Goal: Download file/media

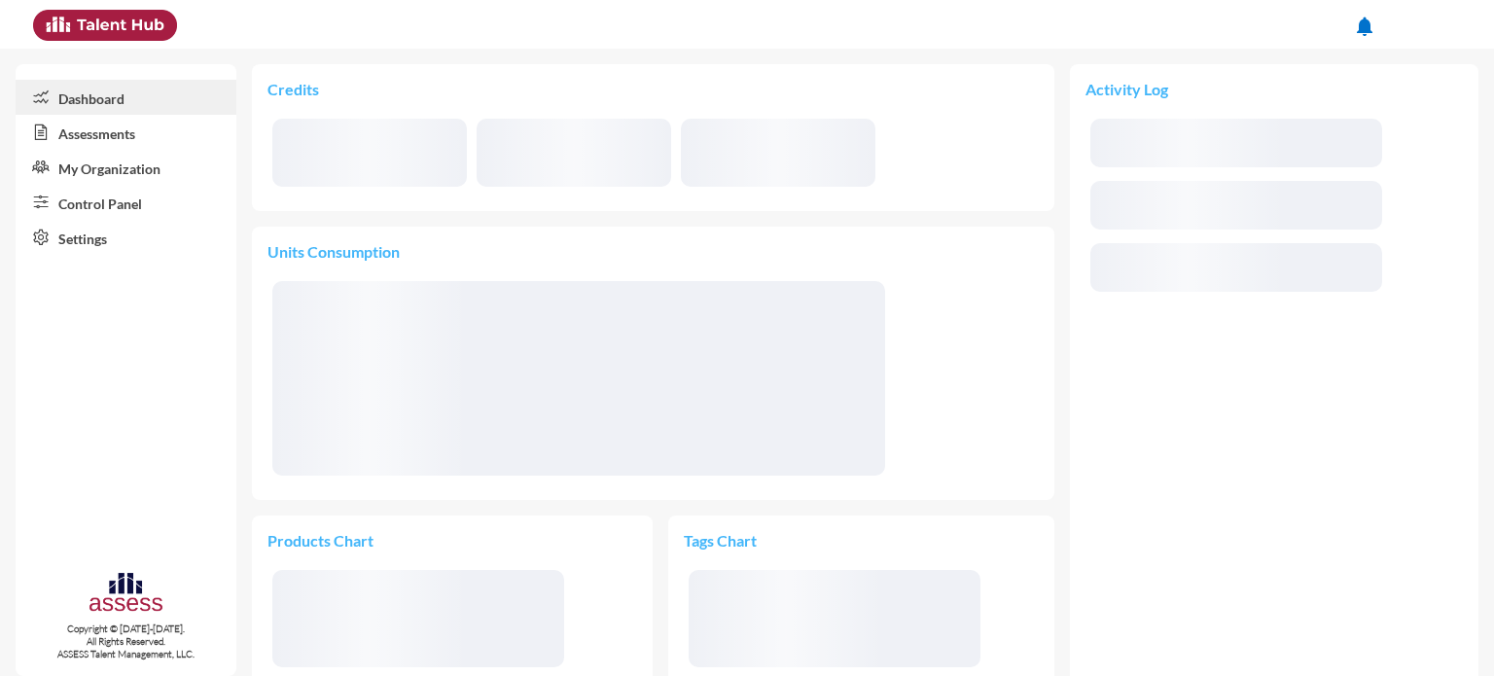
drag, startPoint x: 0, startPoint y: 0, endPoint x: 106, endPoint y: 132, distance: 169.6
click at [106, 132] on link "Assessments" at bounding box center [126, 132] width 221 height 35
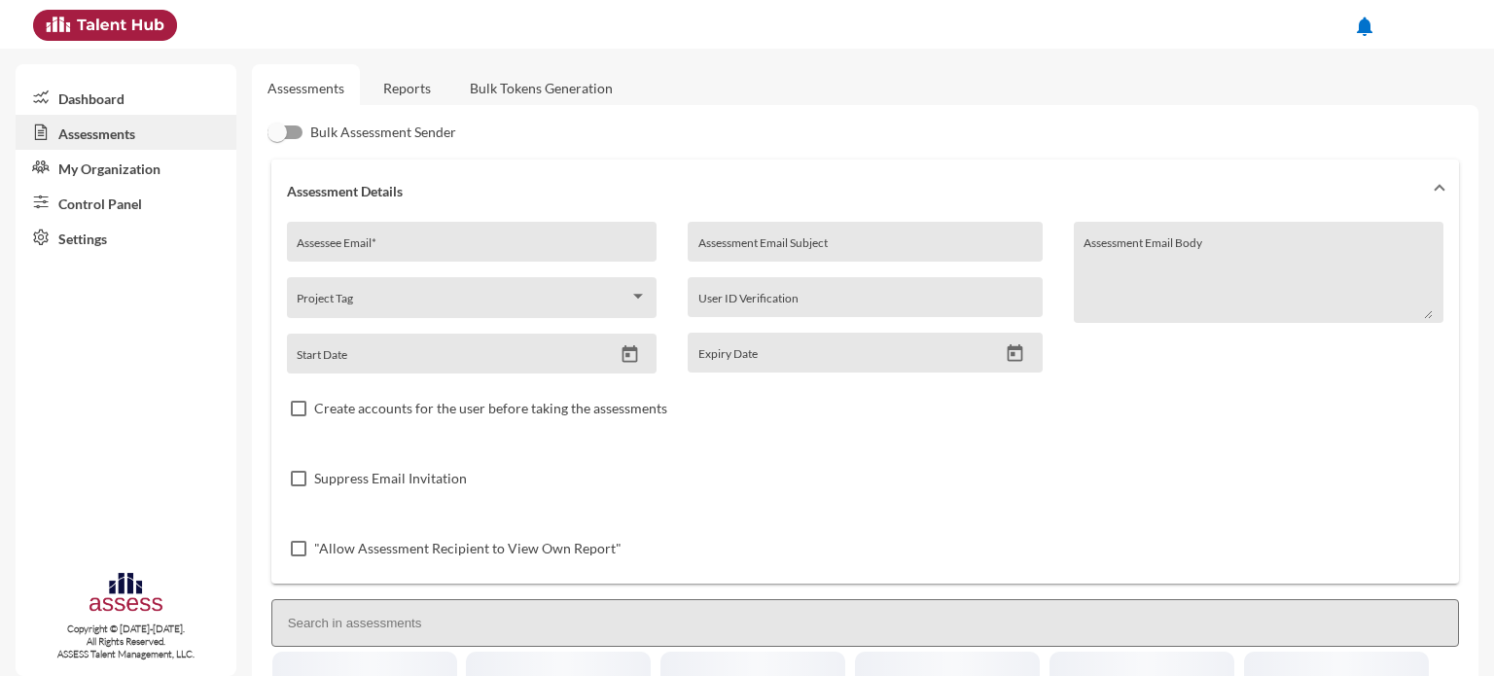
click at [381, 72] on link "Reports" at bounding box center [407, 88] width 79 height 48
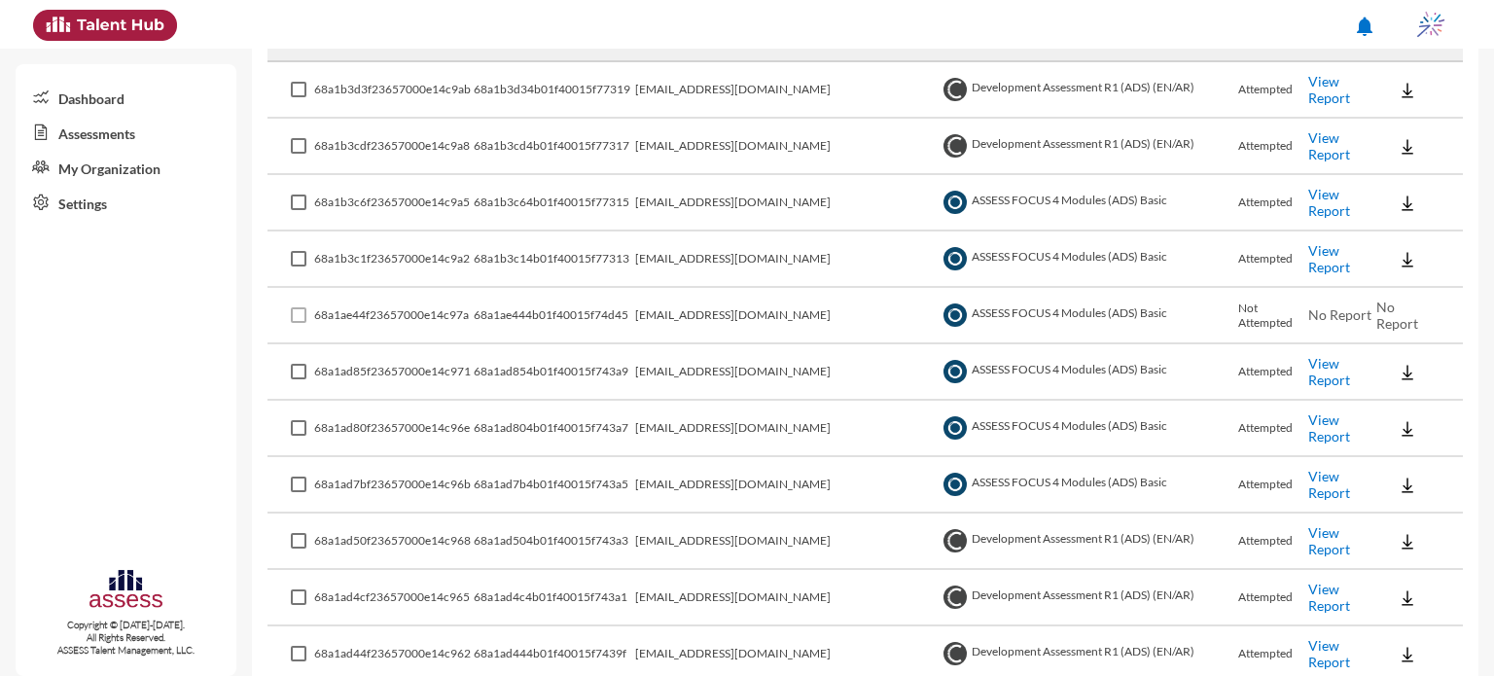
scroll to position [380, 0]
click at [1309, 204] on link "View Report" at bounding box center [1330, 201] width 42 height 33
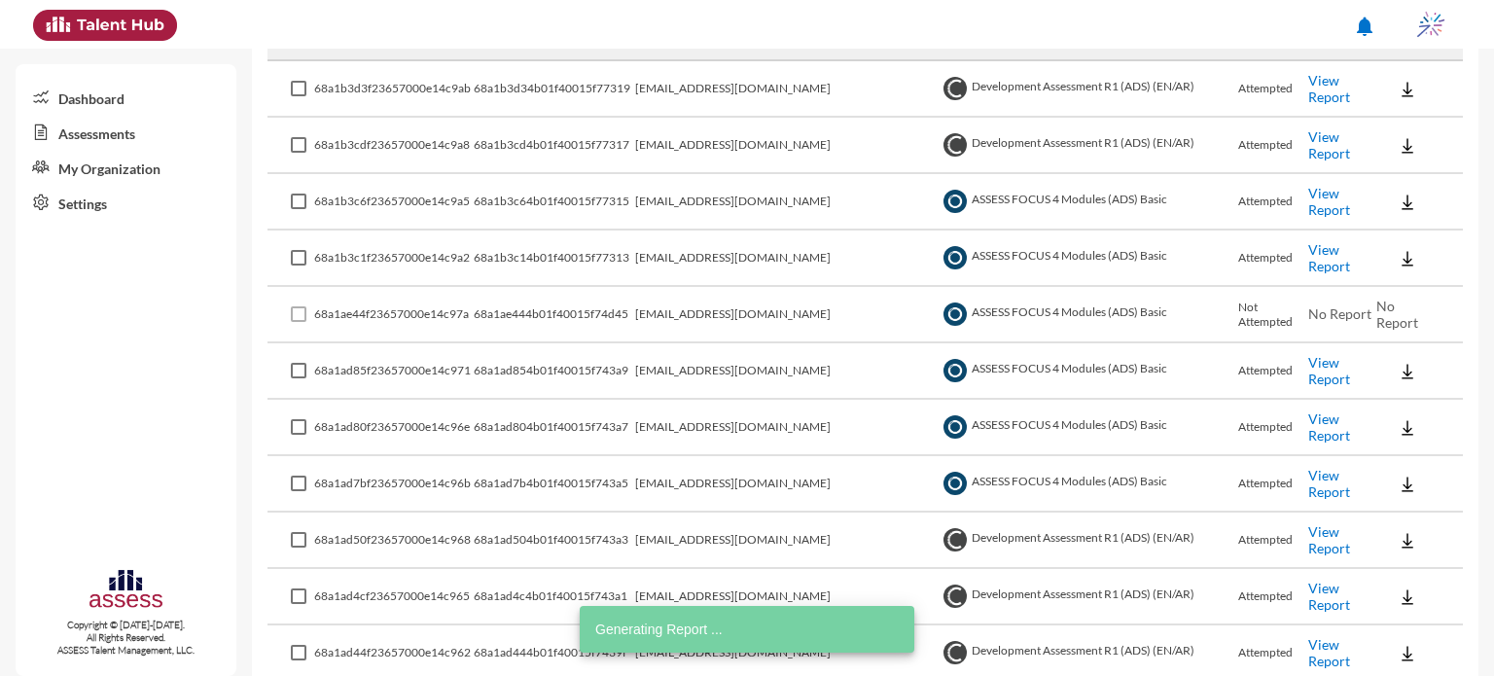
click at [1336, 269] on td "View Report" at bounding box center [1343, 259] width 69 height 56
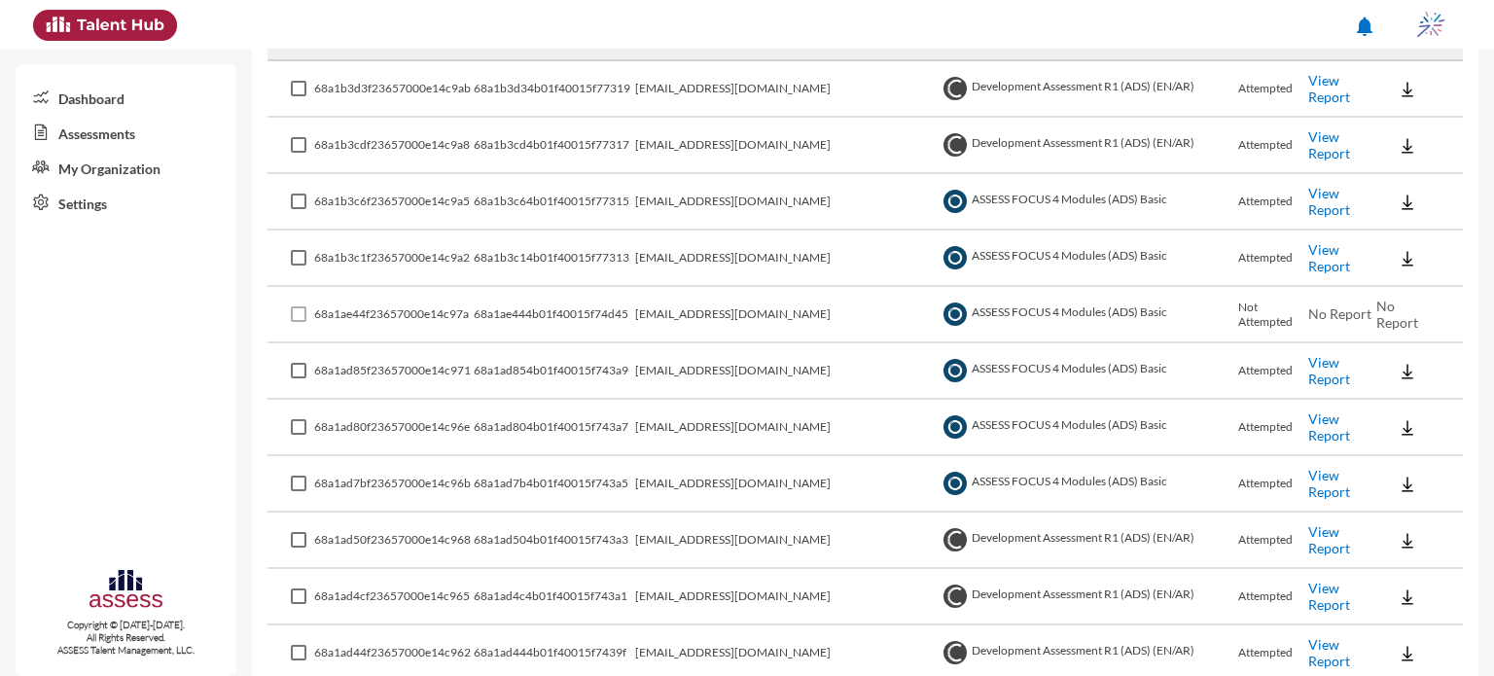
click at [1319, 255] on link "View Report" at bounding box center [1330, 257] width 42 height 33
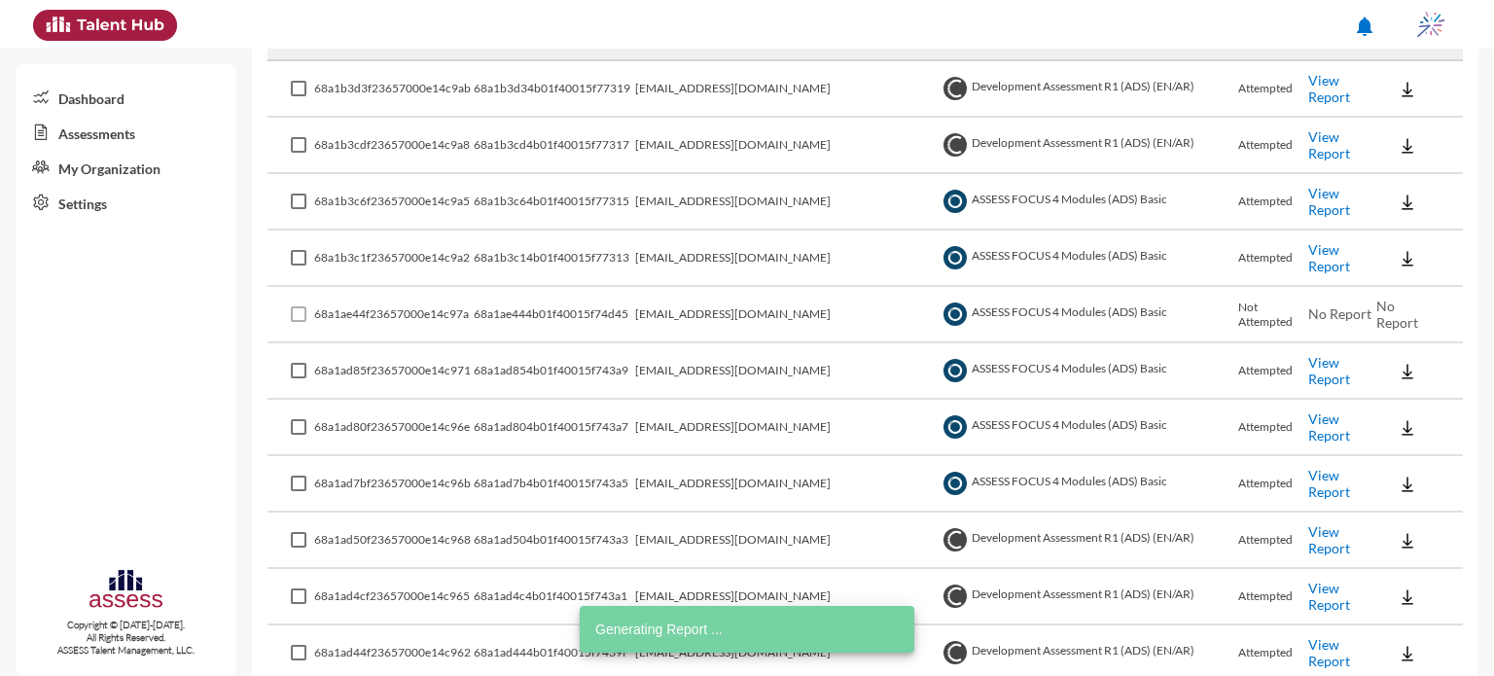
click at [1323, 370] on link "View Report" at bounding box center [1330, 370] width 42 height 33
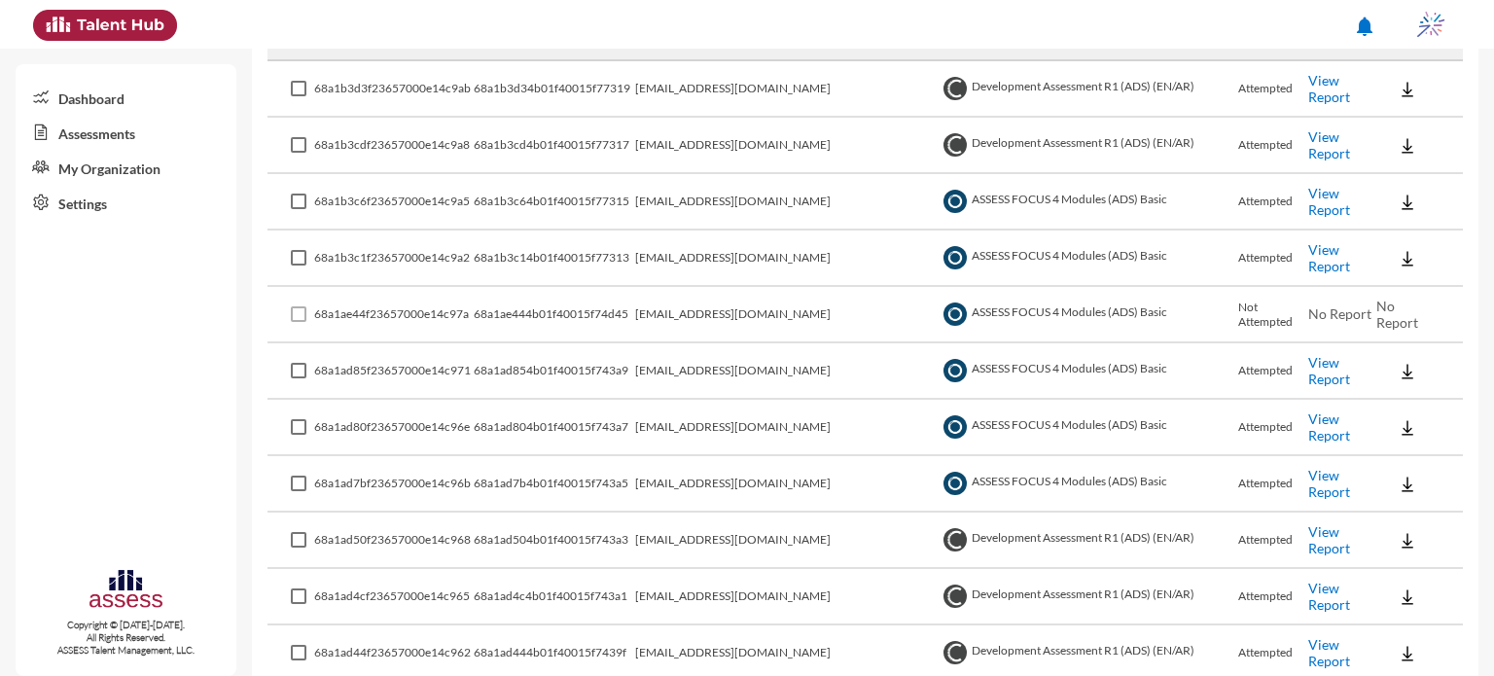
click at [1329, 426] on link "View Report" at bounding box center [1330, 427] width 42 height 33
click at [1309, 483] on link "View Report" at bounding box center [1330, 483] width 42 height 33
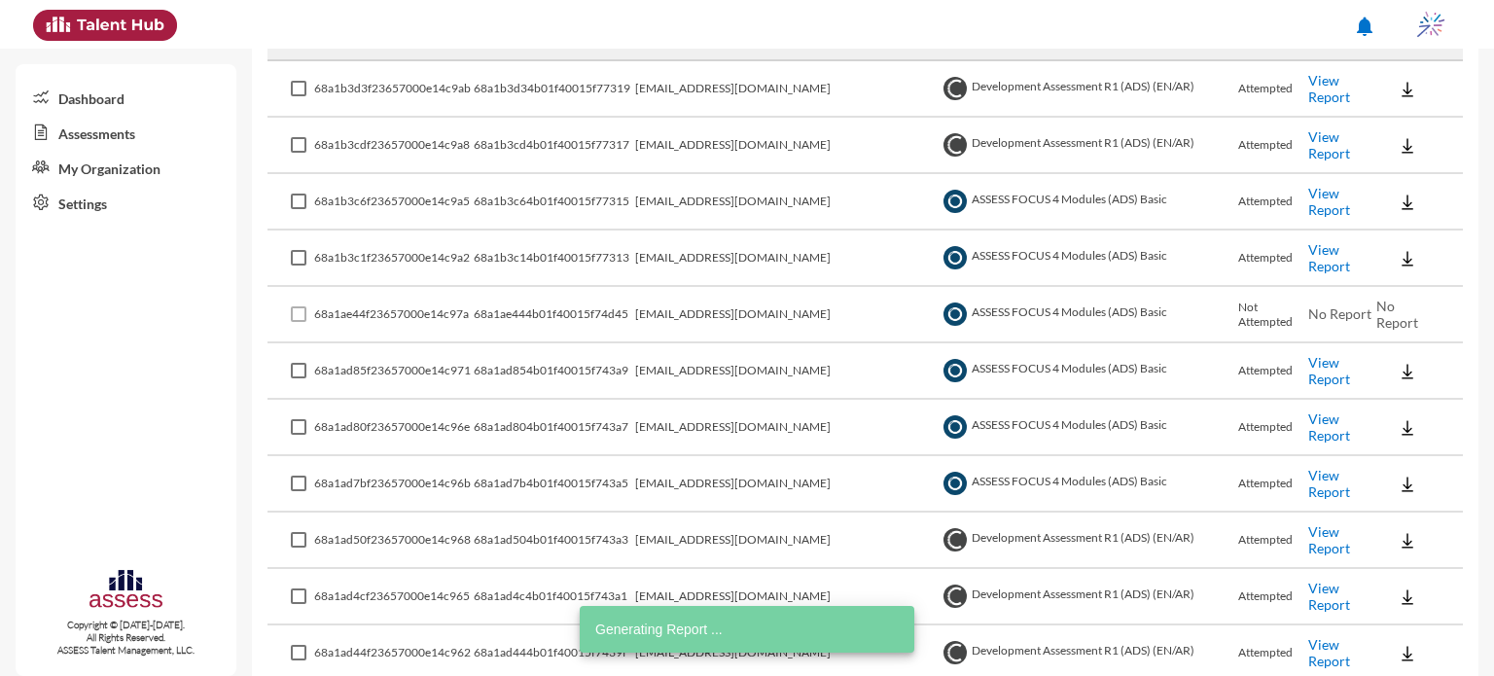
click at [1405, 477] on button at bounding box center [1408, 483] width 62 height 35
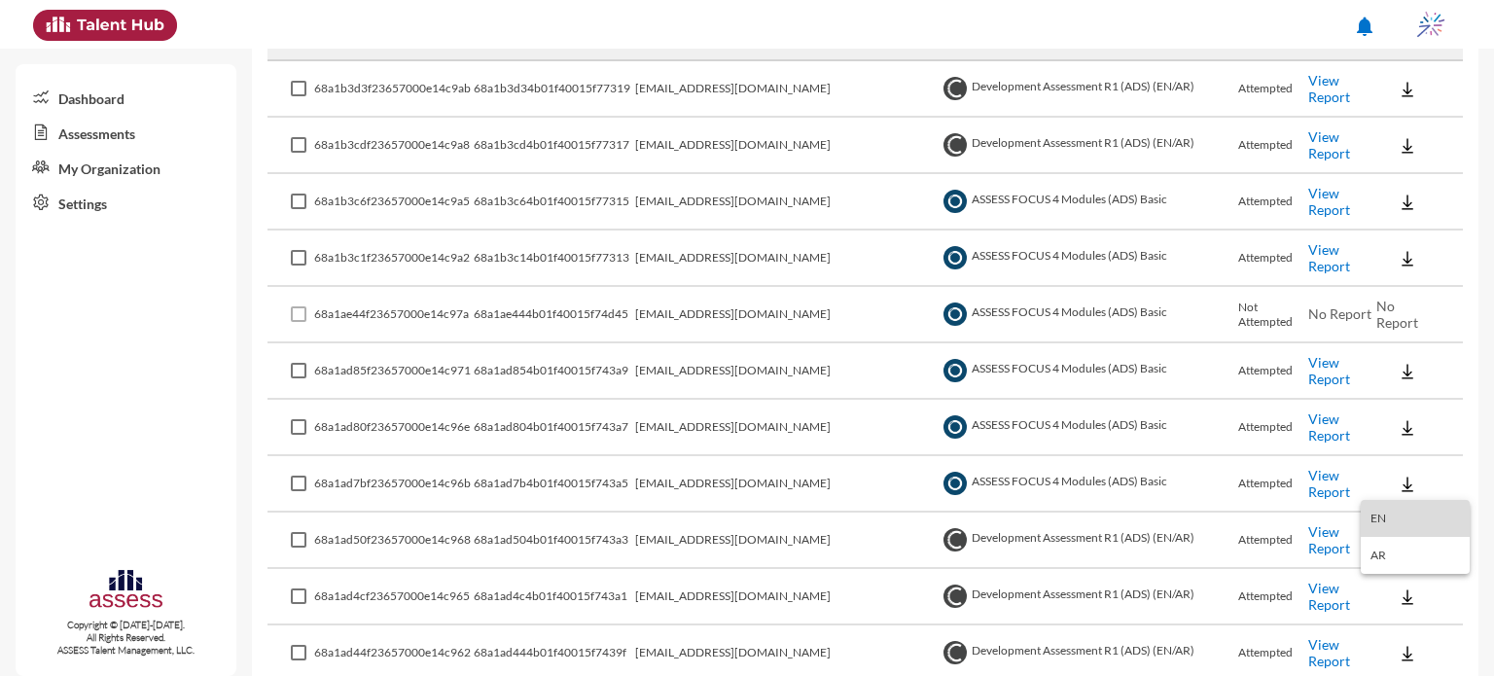
click at [1412, 521] on button "EN" at bounding box center [1415, 518] width 109 height 37
click at [1398, 430] on img at bounding box center [1407, 427] width 19 height 19
click at [1395, 464] on button "EN" at bounding box center [1415, 462] width 109 height 37
click at [1398, 362] on img at bounding box center [1407, 371] width 19 height 19
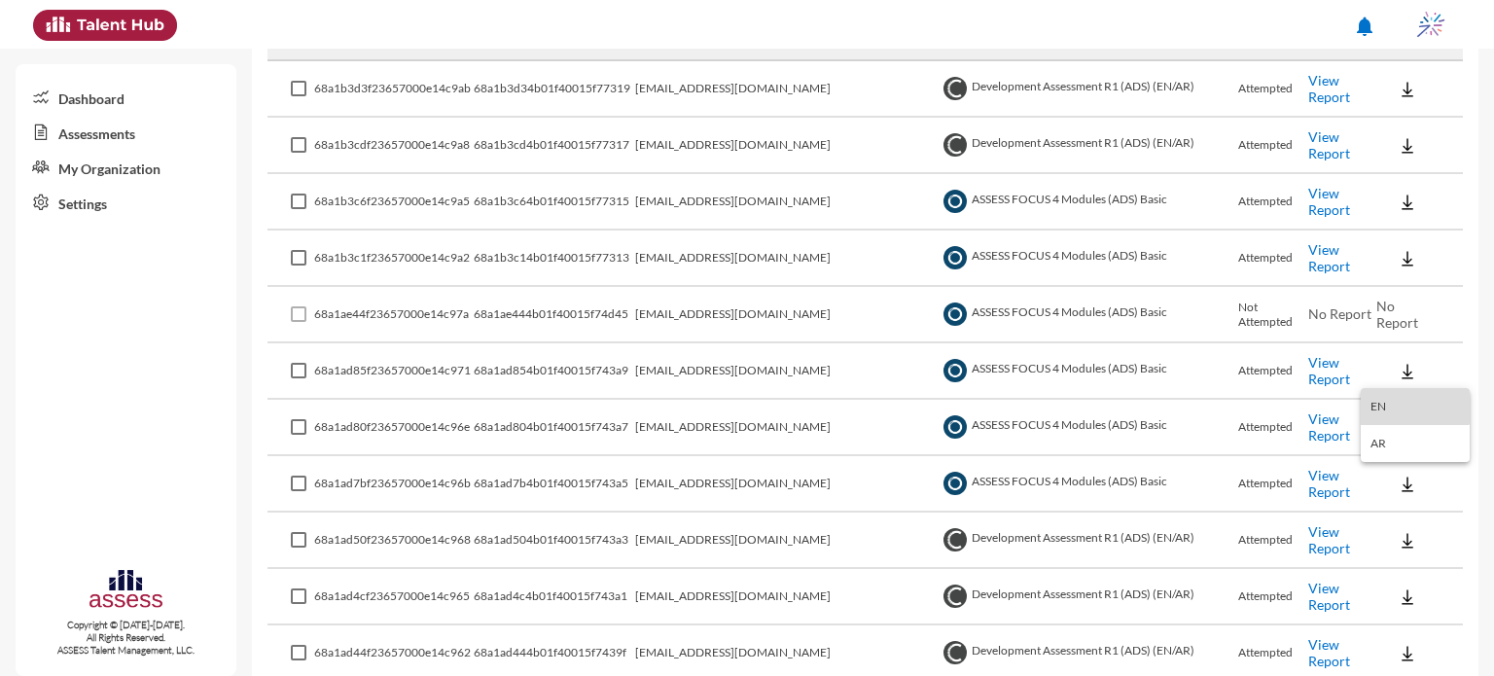
click at [1392, 402] on button "EN" at bounding box center [1415, 406] width 109 height 37
click at [1398, 252] on img at bounding box center [1407, 258] width 19 height 19
click at [1395, 295] on button "EN" at bounding box center [1415, 294] width 109 height 37
click at [1398, 199] on img at bounding box center [1407, 202] width 19 height 19
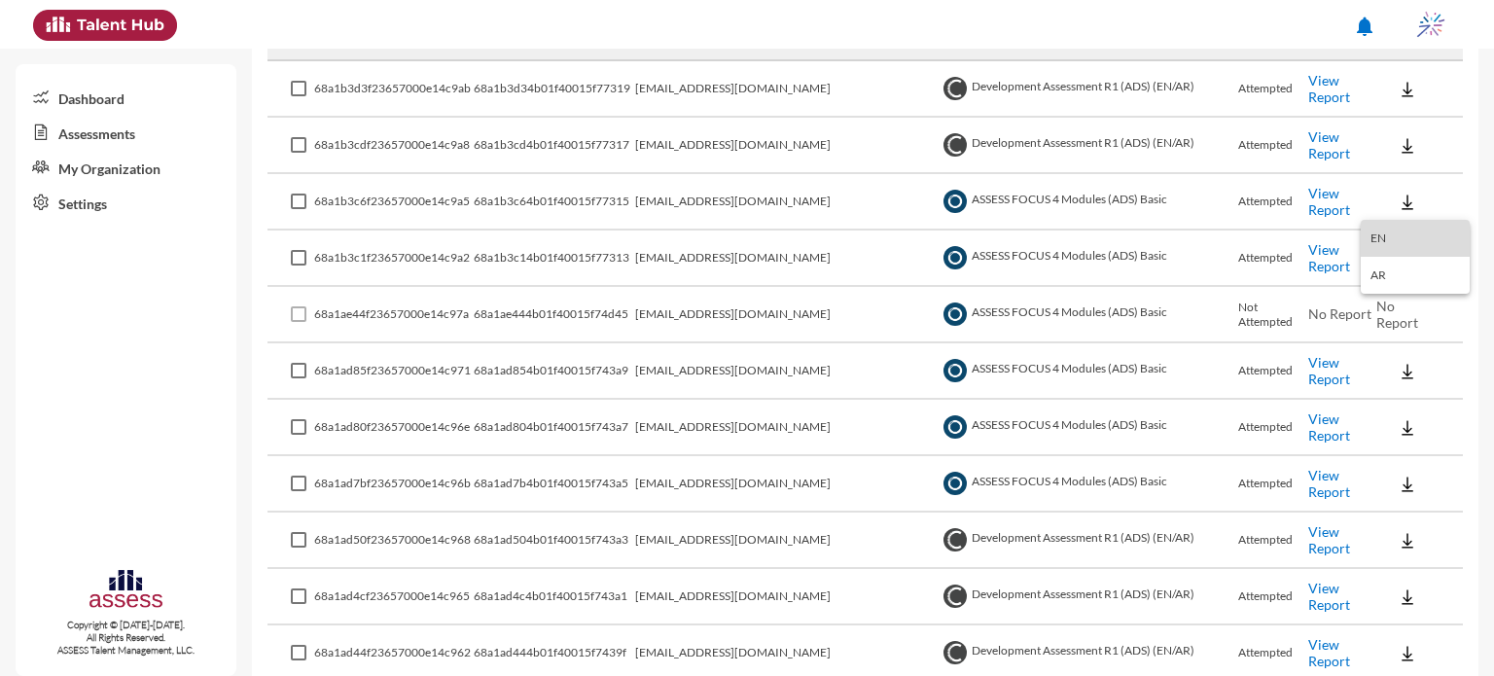
click at [1394, 236] on button "EN" at bounding box center [1415, 238] width 109 height 37
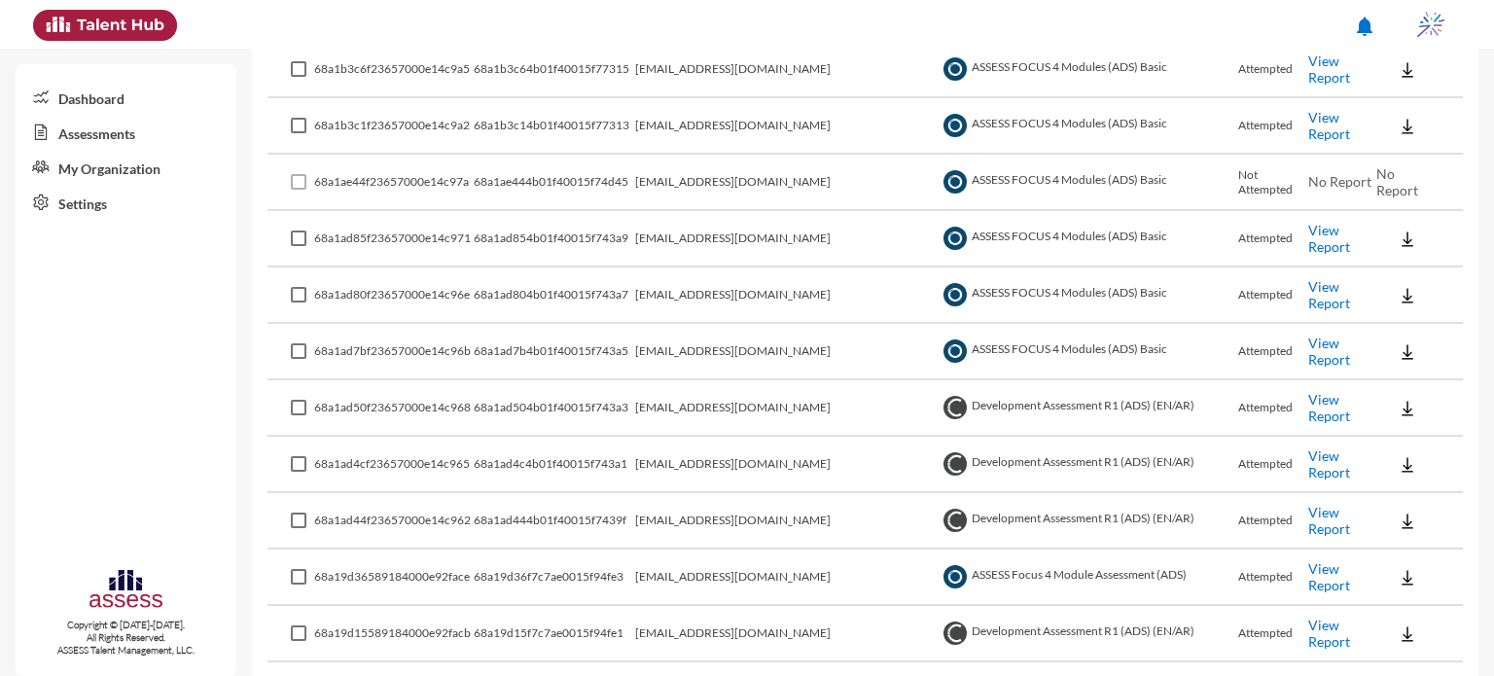
scroll to position [518, 0]
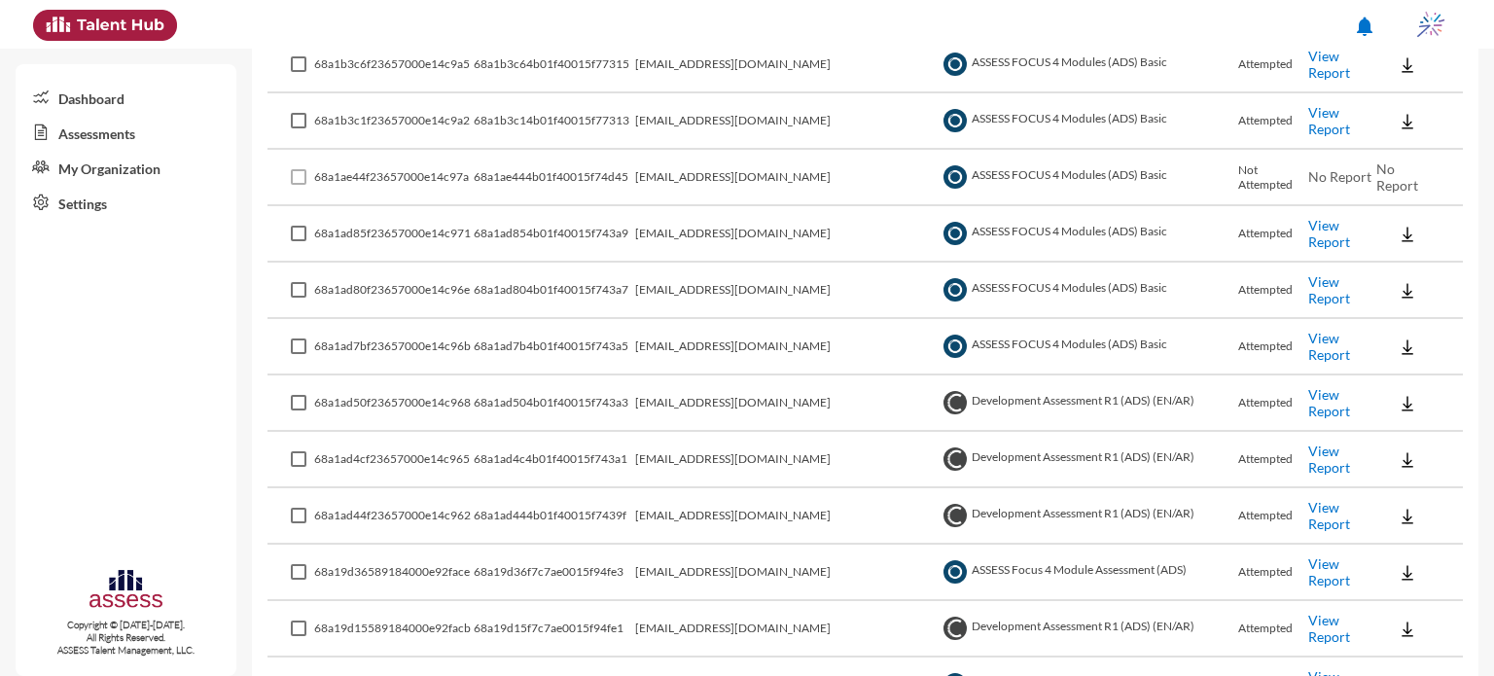
click at [1331, 513] on link "View Report" at bounding box center [1330, 515] width 42 height 33
click at [1309, 455] on link "View Report" at bounding box center [1330, 459] width 42 height 33
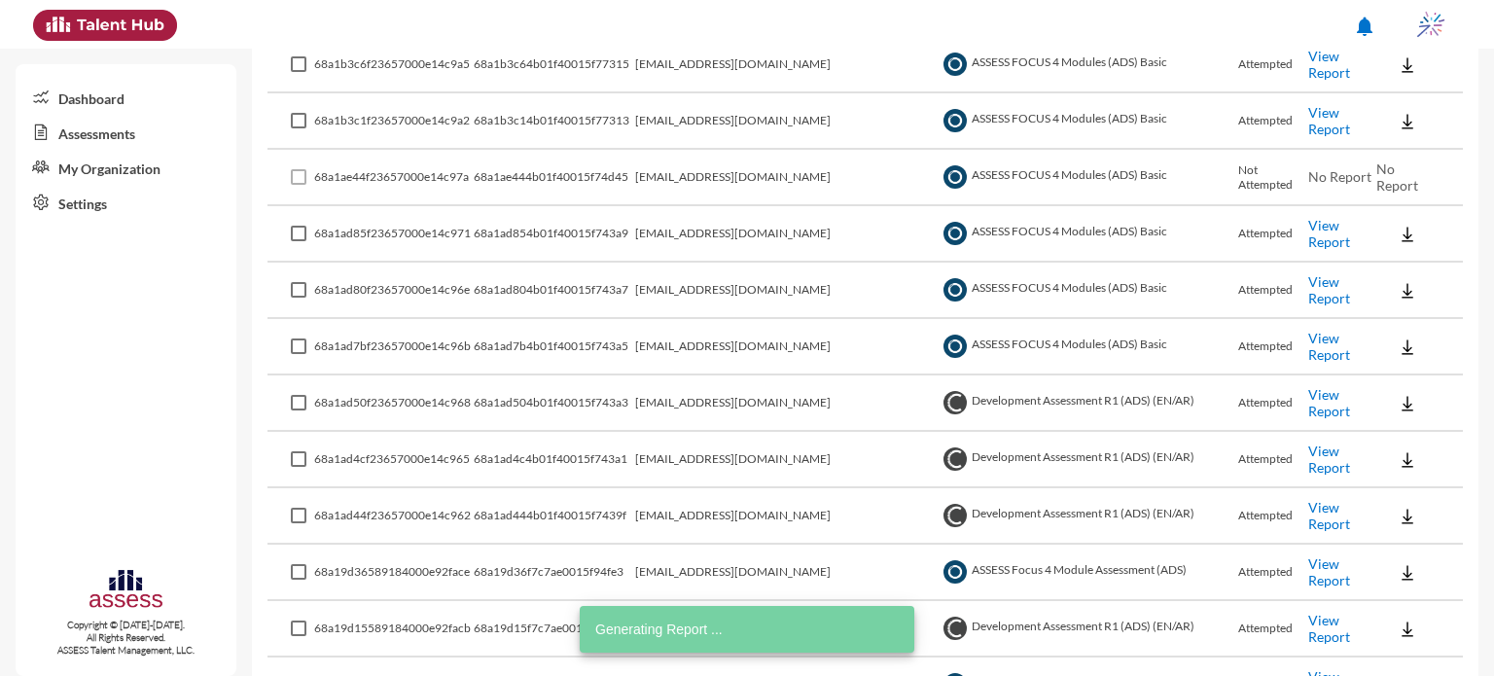
click at [1335, 404] on link "View Report" at bounding box center [1330, 402] width 42 height 33
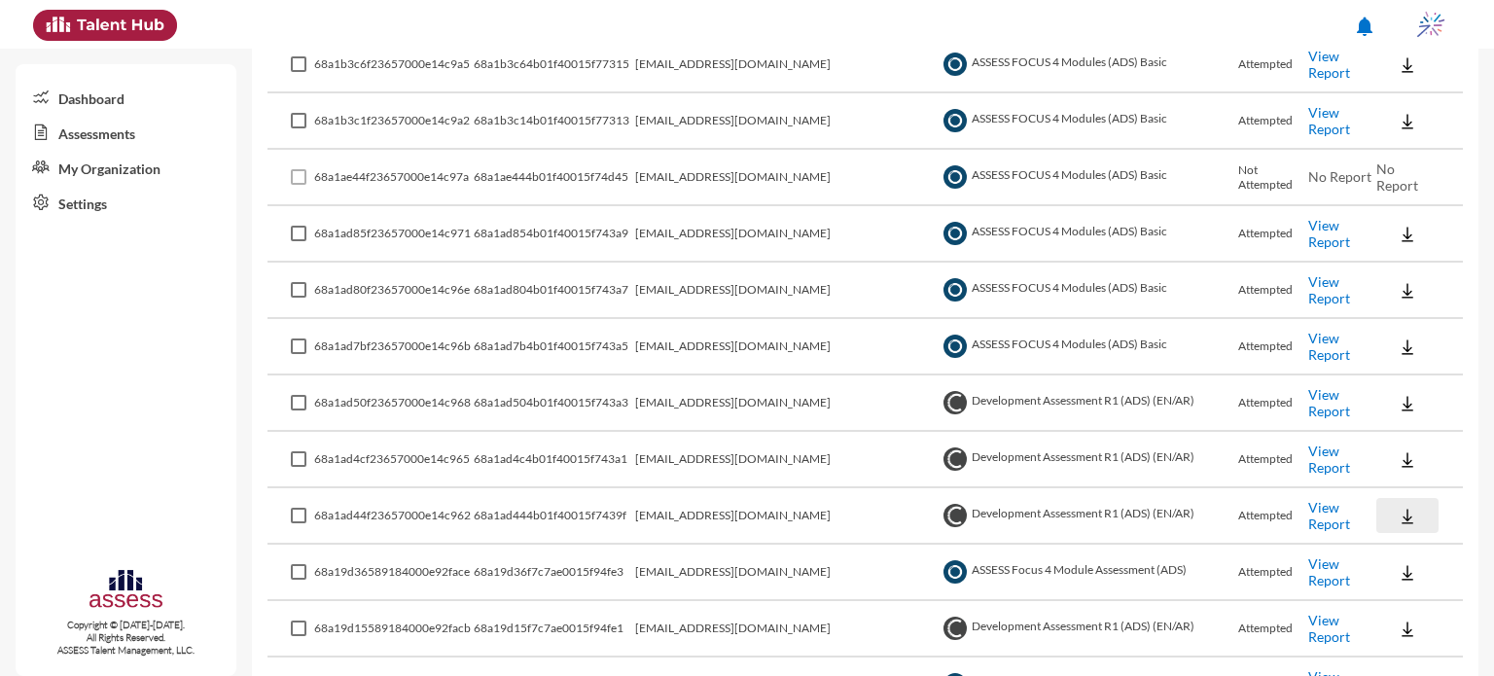
click at [1398, 514] on img at bounding box center [1407, 516] width 19 height 19
click at [1426, 367] on button "OCM / EN" at bounding box center [1427, 365] width 133 height 37
click at [1394, 445] on button at bounding box center [1408, 459] width 62 height 35
click at [1401, 497] on button "OCM / EN" at bounding box center [1427, 493] width 133 height 37
click at [1398, 396] on img at bounding box center [1407, 403] width 19 height 19
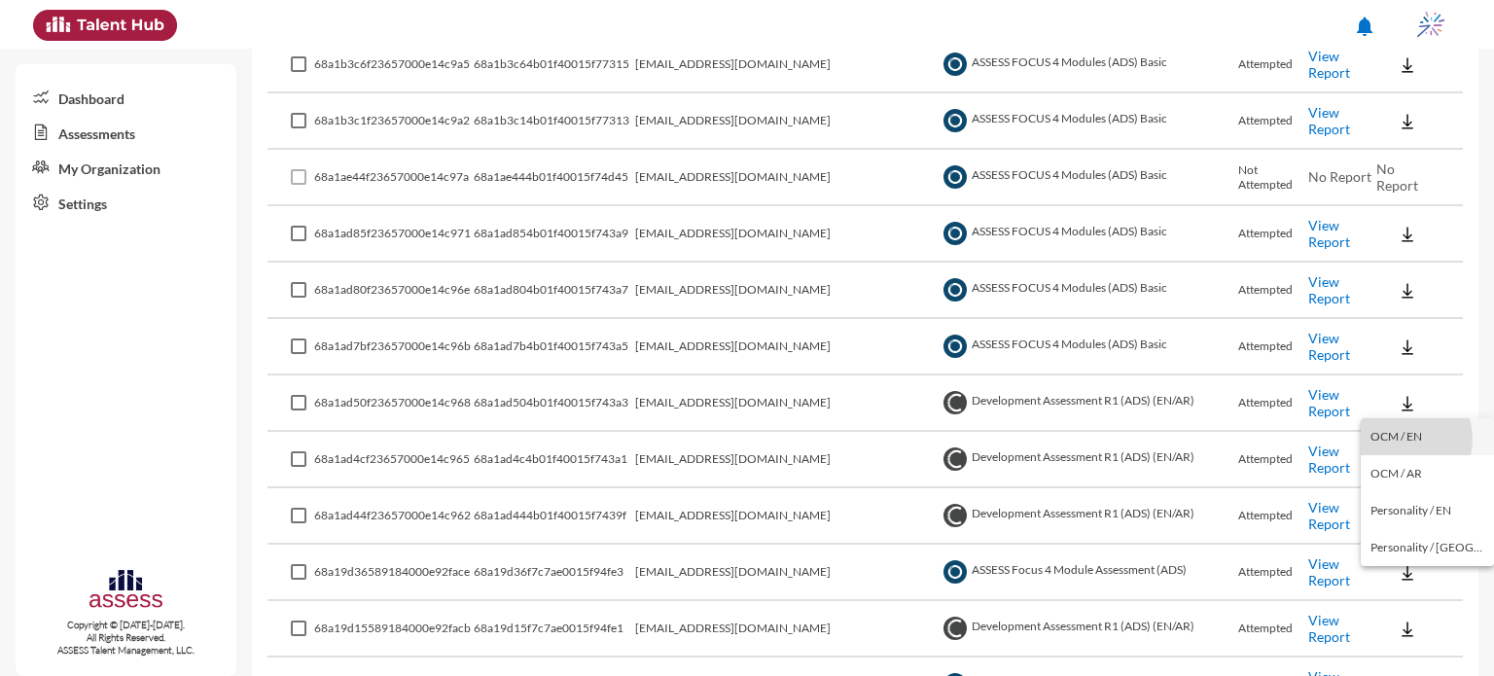
click at [1405, 439] on button "OCM / EN" at bounding box center [1427, 436] width 133 height 37
click at [1398, 407] on img at bounding box center [1407, 403] width 19 height 19
click at [1490, 137] on div at bounding box center [747, 338] width 1494 height 676
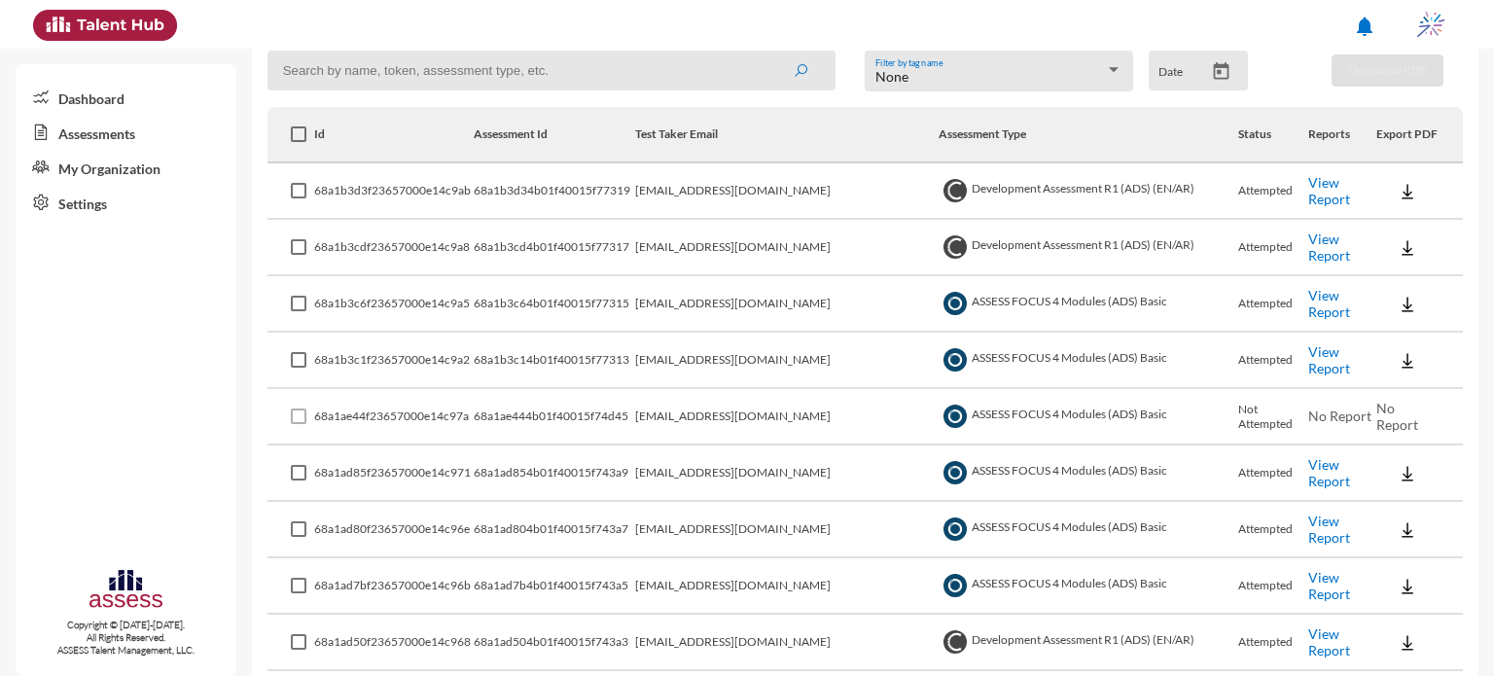
scroll to position [241, 0]
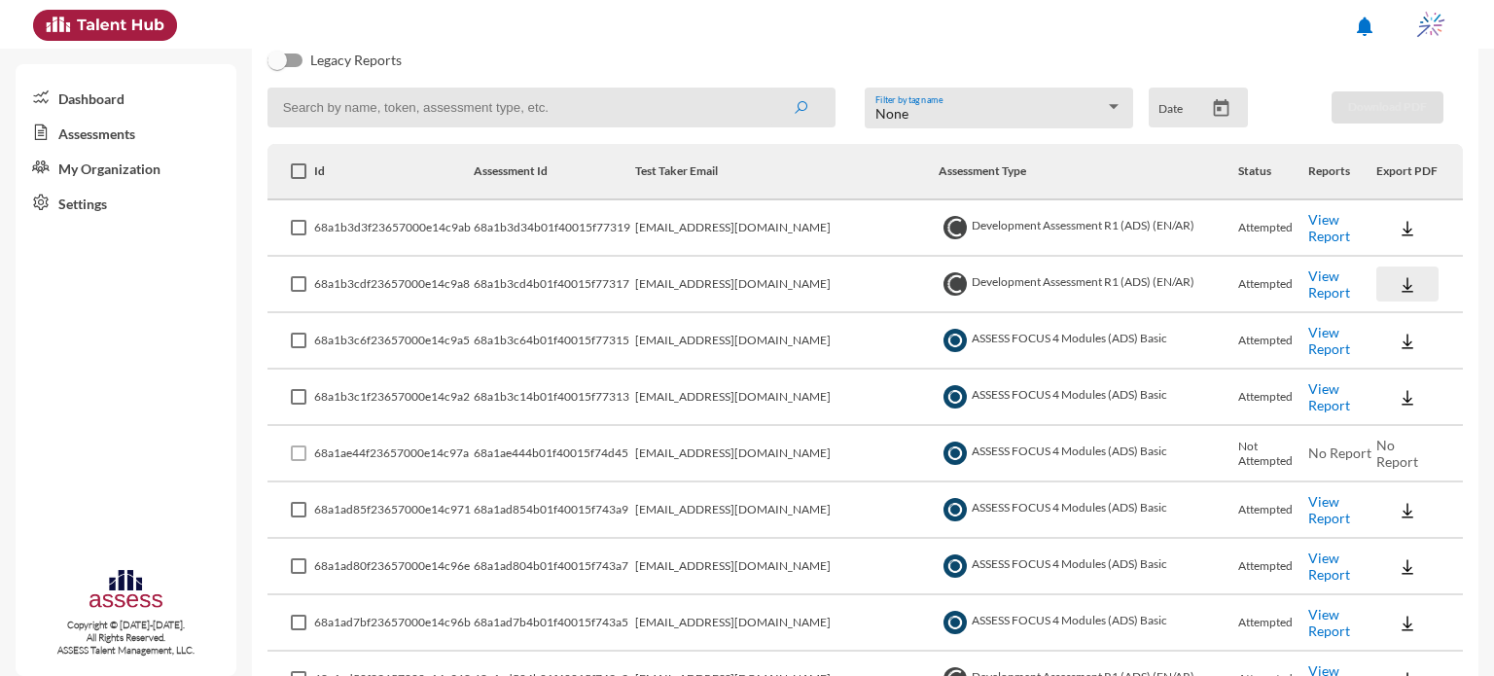
click at [1398, 283] on img at bounding box center [1407, 284] width 19 height 19
click at [1406, 322] on button "OCM / EN" at bounding box center [1427, 322] width 133 height 37
click at [1378, 234] on button at bounding box center [1408, 227] width 62 height 35
click at [1406, 267] on button "OCM / EN" at bounding box center [1427, 265] width 133 height 37
